Goal: Information Seeking & Learning: Check status

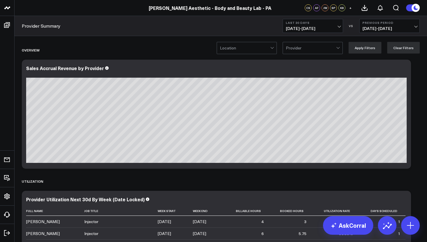
click at [275, 48] on div at bounding box center [272, 48] width 5 height 12
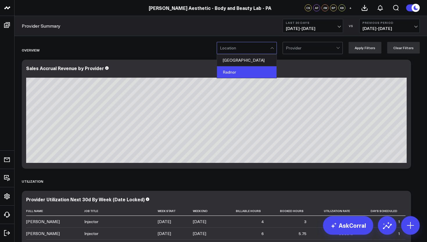
click at [249, 68] on div "Radnor" at bounding box center [247, 72] width 60 height 12
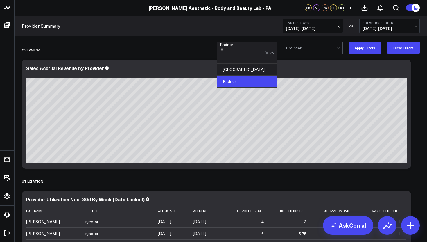
click at [303, 51] on div at bounding box center [311, 48] width 50 height 12
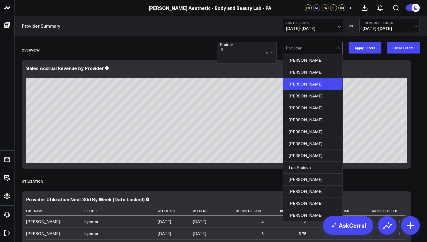
click at [301, 82] on div "[PERSON_NAME]" at bounding box center [313, 84] width 60 height 12
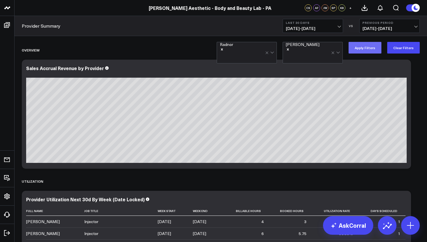
click at [360, 48] on button "Apply Filters" at bounding box center [365, 48] width 33 height 12
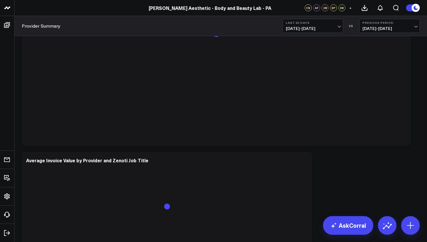
scroll to position [530, 0]
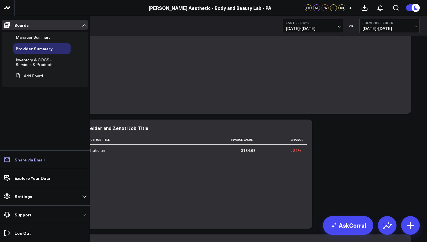
click at [26, 160] on p "Share via Email" at bounding box center [30, 159] width 30 height 5
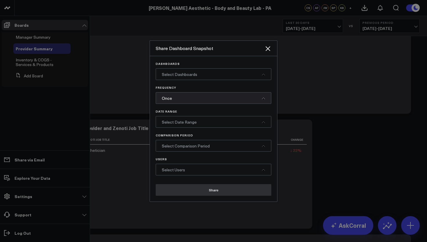
click at [193, 76] on span "Select Dashboards" at bounding box center [179, 74] width 35 height 6
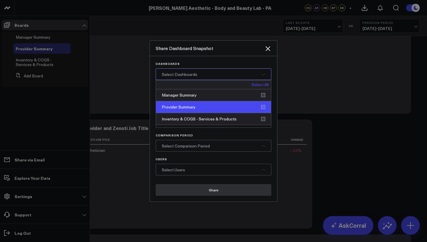
click at [199, 106] on div "Provider Summary" at bounding box center [213, 107] width 115 height 12
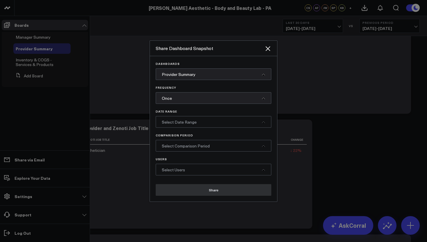
click at [137, 98] on div at bounding box center [213, 121] width 427 height 242
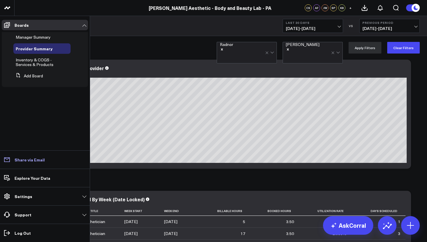
click at [35, 160] on p "Share via Email" at bounding box center [30, 159] width 30 height 5
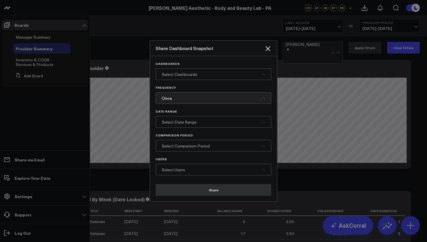
click at [193, 74] on span "Select Dashboards" at bounding box center [179, 74] width 35 height 6
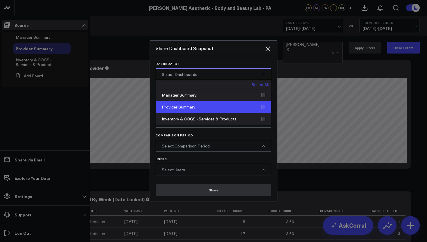
click at [178, 104] on div "Provider Summary" at bounding box center [213, 107] width 115 height 12
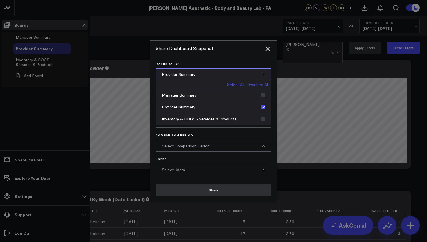
click at [253, 144] on div "Select Comparison Period" at bounding box center [214, 146] width 116 height 12
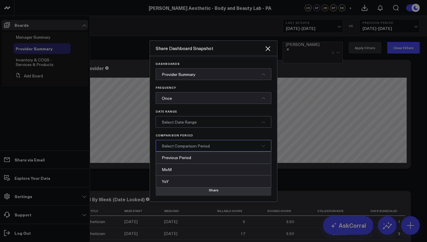
click at [215, 122] on div "Select Date Range" at bounding box center [214, 122] width 116 height 12
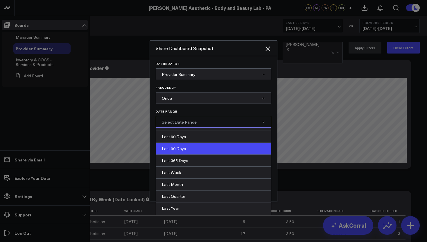
scroll to position [68, 0]
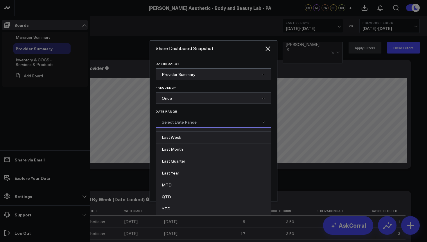
click at [269, 110] on p "Date Range" at bounding box center [214, 111] width 116 height 3
click at [256, 110] on p "Date Range" at bounding box center [214, 111] width 116 height 3
click at [216, 119] on div "Select Date Range" at bounding box center [214, 122] width 116 height 12
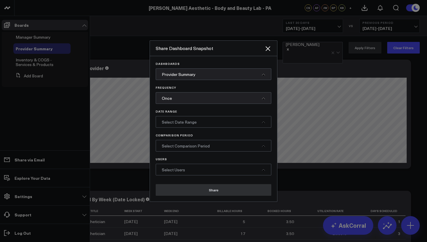
click at [312, 179] on div at bounding box center [213, 121] width 427 height 242
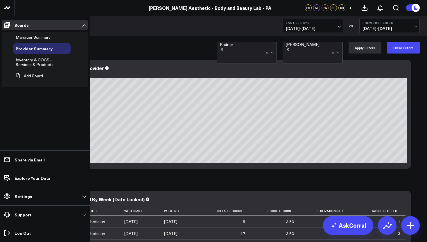
click at [290, 49] on icon "Remove Grace Moen" at bounding box center [288, 49] width 4 height 4
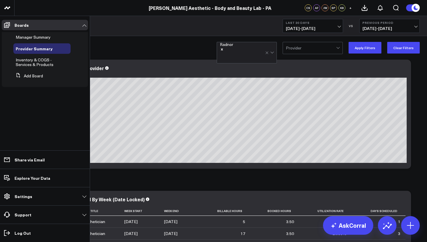
click at [313, 50] on div at bounding box center [311, 48] width 50 height 12
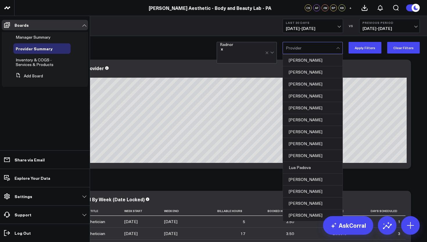
click at [224, 48] on icon "Remove Radnor" at bounding box center [222, 49] width 4 height 4
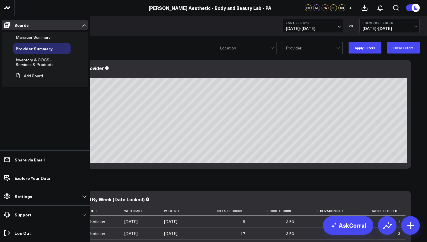
click at [237, 48] on div at bounding box center [245, 48] width 50 height 12
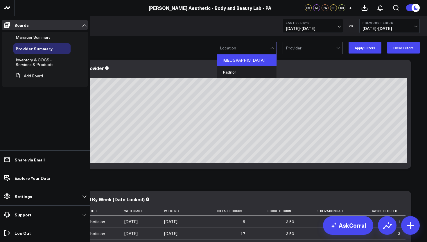
click at [237, 56] on div "[GEOGRAPHIC_DATA]" at bounding box center [247, 60] width 60 height 12
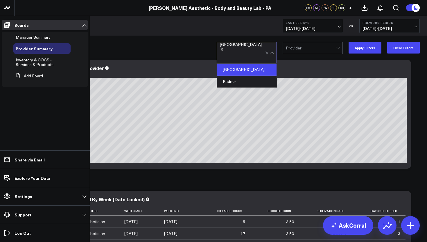
click at [315, 53] on div at bounding box center [311, 48] width 50 height 12
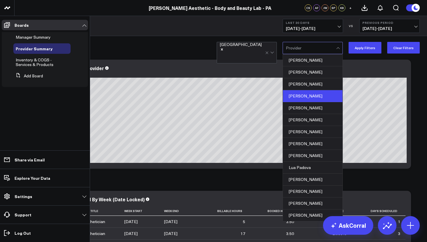
scroll to position [79, 0]
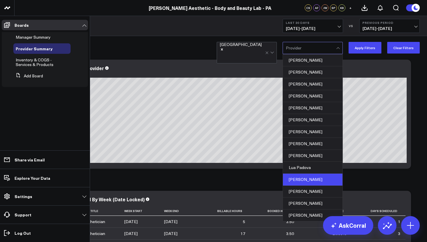
click at [311, 173] on div "[PERSON_NAME]" at bounding box center [313, 179] width 60 height 12
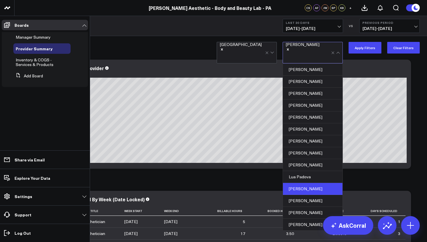
click at [340, 26] on span "[DATE] - [DATE]" at bounding box center [313, 28] width 54 height 5
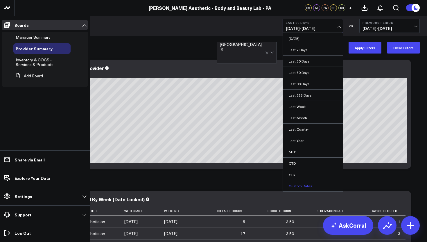
click at [306, 184] on link "Custom Dates" at bounding box center [313, 185] width 60 height 11
select select "8"
select select "2025"
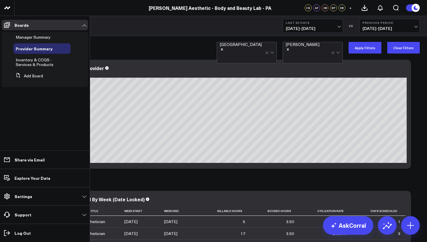
click at [339, 26] on span "[DATE] - [DATE]" at bounding box center [313, 28] width 54 height 5
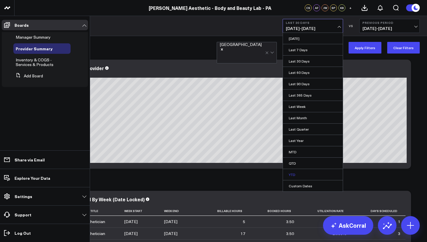
click at [300, 171] on link "YTD" at bounding box center [313, 174] width 60 height 11
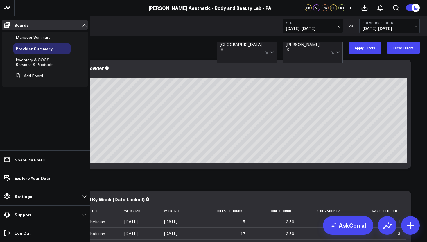
click at [415, 26] on span "[DATE] - [DATE]" at bounding box center [390, 28] width 54 height 5
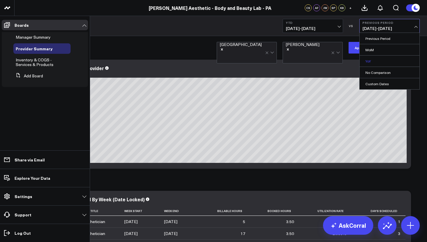
click at [381, 60] on link "YoY" at bounding box center [390, 60] width 60 height 11
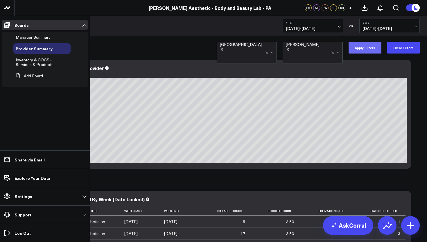
click at [364, 48] on button "Apply Filters" at bounding box center [365, 48] width 33 height 12
click at [164, 164] on div "Sales Accrual Revenue by Provider" at bounding box center [216, 114] width 389 height 109
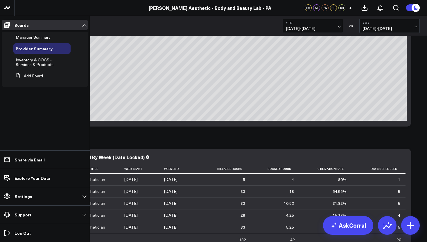
scroll to position [42, 0]
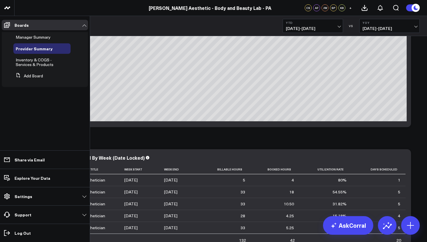
click at [257, 146] on div "UTILIZATION" at bounding box center [221, 139] width 398 height 13
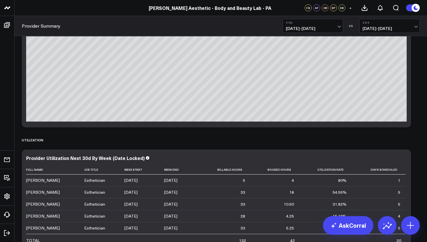
scroll to position [0, 0]
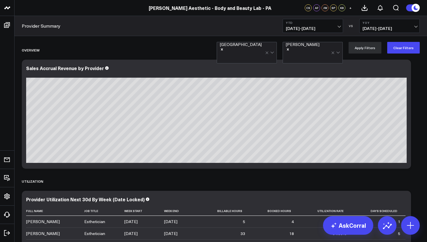
click at [224, 49] on icon "Remove Philadelphia" at bounding box center [222, 49] width 4 height 4
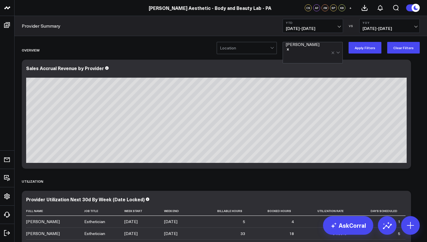
click at [243, 51] on div at bounding box center [245, 48] width 50 height 12
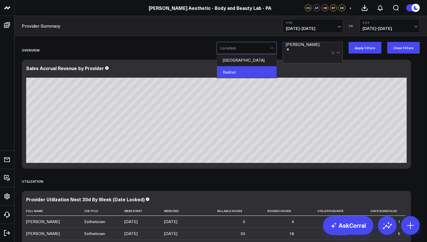
click at [241, 71] on div "Radnor" at bounding box center [247, 72] width 60 height 12
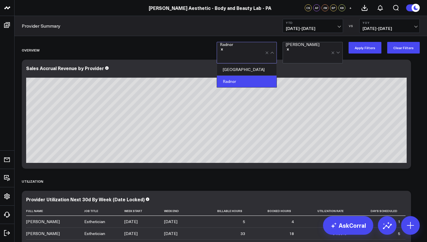
click at [290, 49] on icon "Remove Michelle Glynn" at bounding box center [288, 49] width 4 height 4
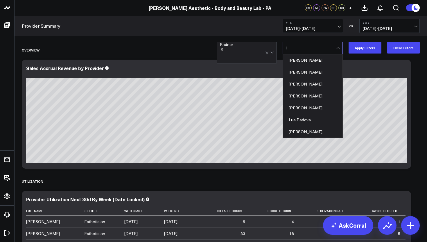
type input "le"
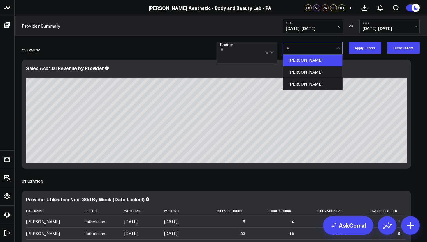
click at [303, 62] on div "[PERSON_NAME]" at bounding box center [313, 60] width 60 height 12
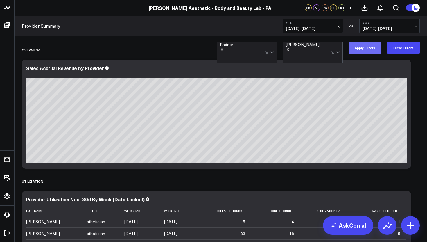
click at [365, 49] on button "Apply Filters" at bounding box center [365, 48] width 33 height 12
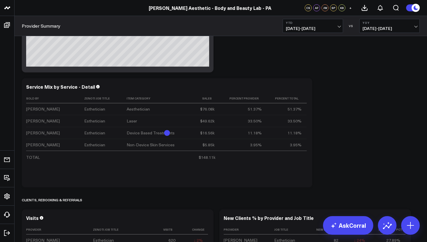
scroll to position [1277, 0]
